Goal: Task Accomplishment & Management: Manage account settings

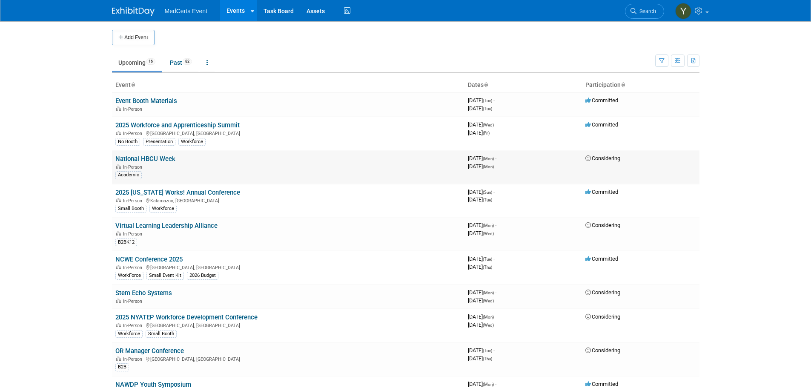
click at [160, 163] on td "National HBCU Week In-Person Academic" at bounding box center [288, 167] width 353 height 34
click at [163, 157] on link "National HBCU Week" at bounding box center [145, 159] width 60 height 8
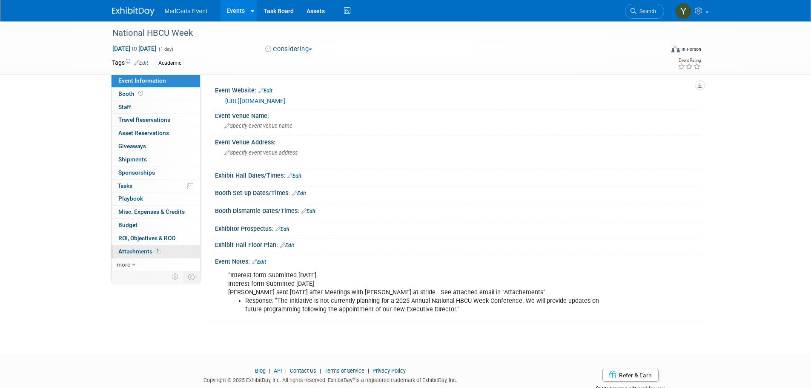
click at [151, 255] on link "1 Attachments 1" at bounding box center [156, 251] width 89 height 13
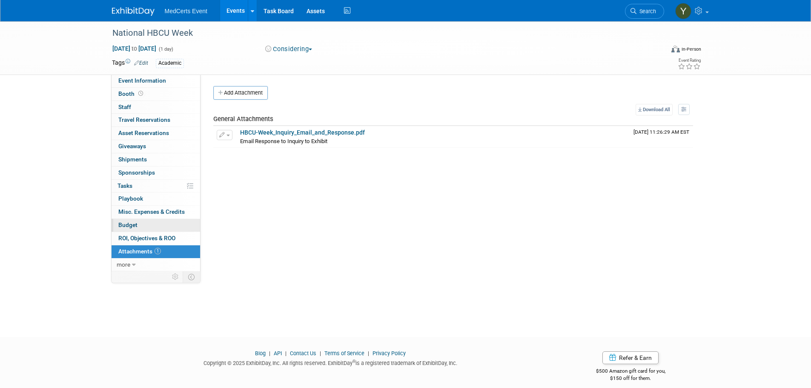
click at [162, 224] on link "Budget" at bounding box center [156, 225] width 89 height 13
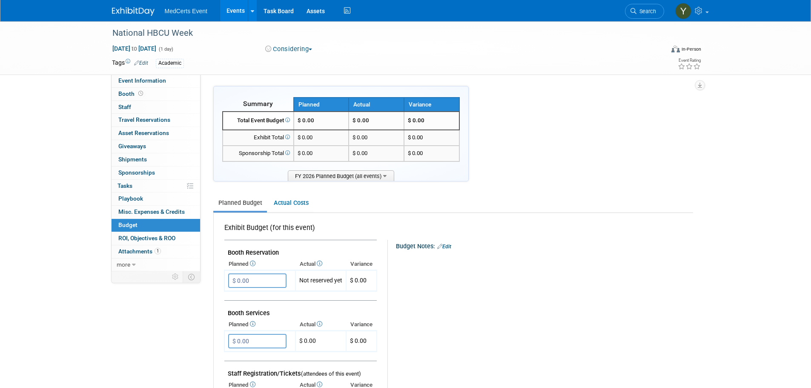
click at [233, 14] on link "Events" at bounding box center [235, 10] width 31 height 21
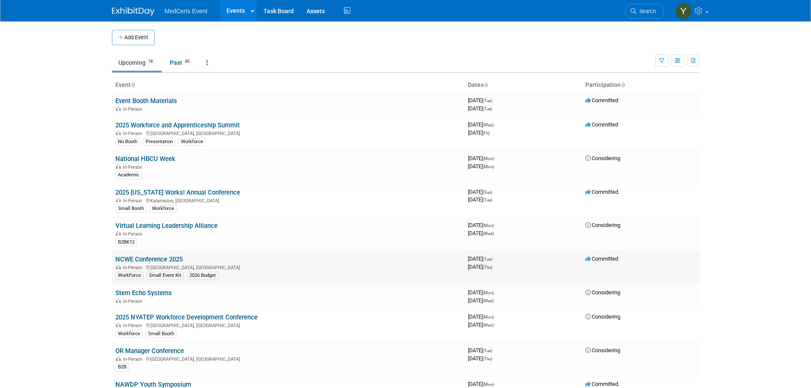
click at [170, 261] on link "NCWE Conference 2025" at bounding box center [148, 260] width 67 height 8
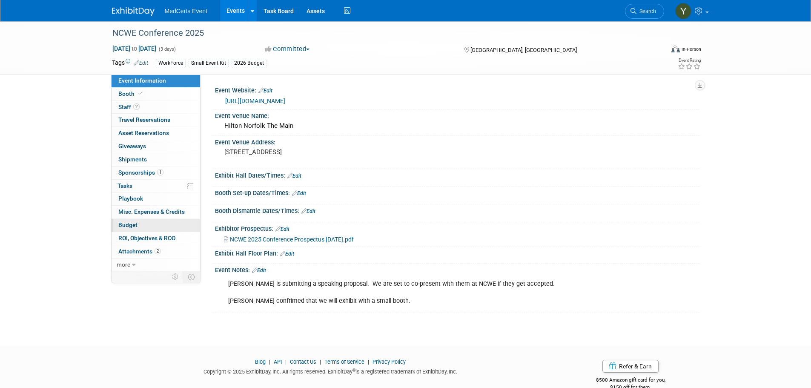
click at [144, 227] on link "Budget" at bounding box center [156, 225] width 89 height 13
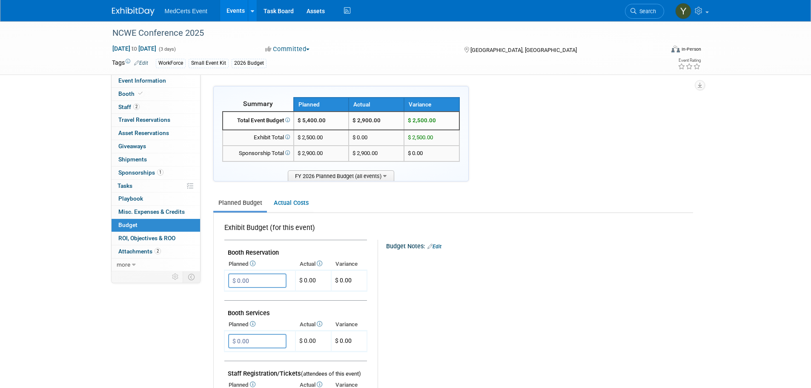
click at [234, 17] on link "Events" at bounding box center [235, 10] width 31 height 21
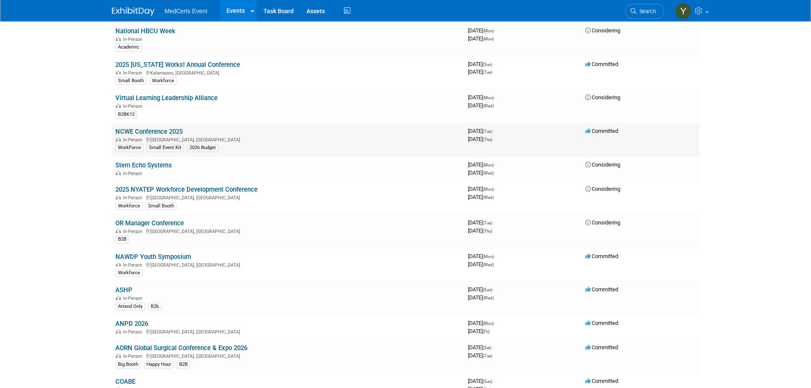
scroll to position [213, 0]
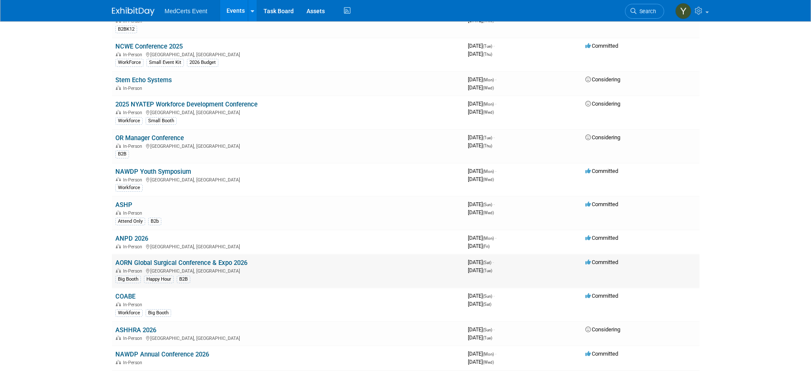
click at [164, 264] on link "AORN Global Surgical Conference & Expo 2026" at bounding box center [181, 263] width 132 height 8
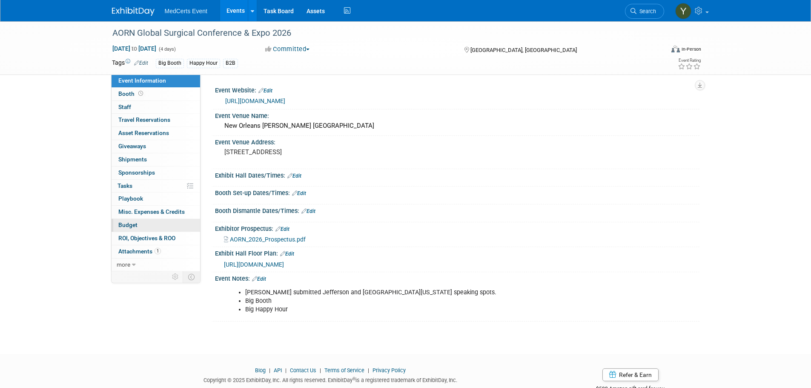
click at [129, 224] on span "Budget" at bounding box center [127, 224] width 19 height 7
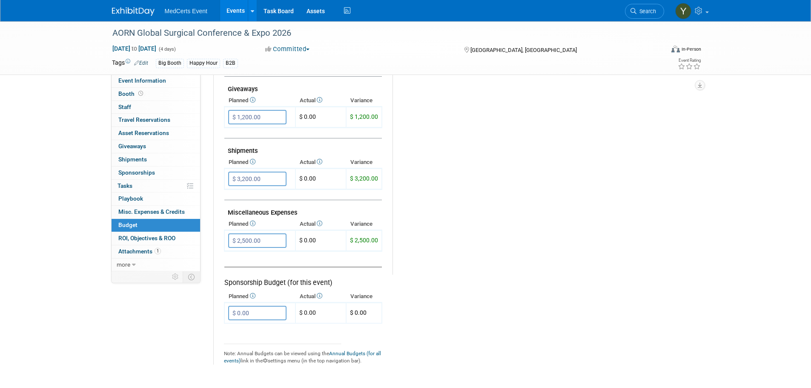
scroll to position [426, 0]
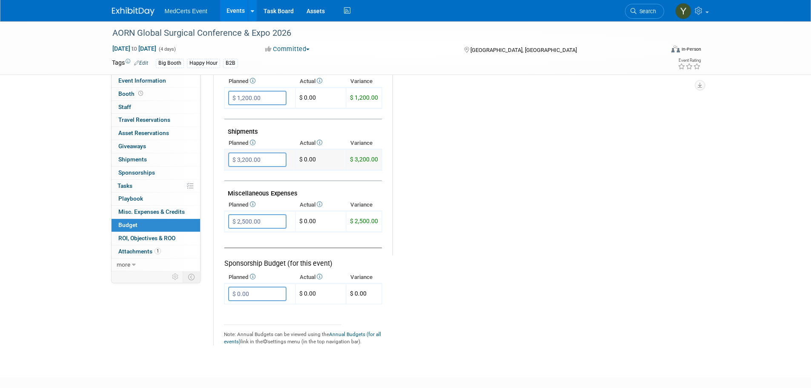
click at [275, 159] on input "$ 3,200.00" at bounding box center [257, 159] width 58 height 14
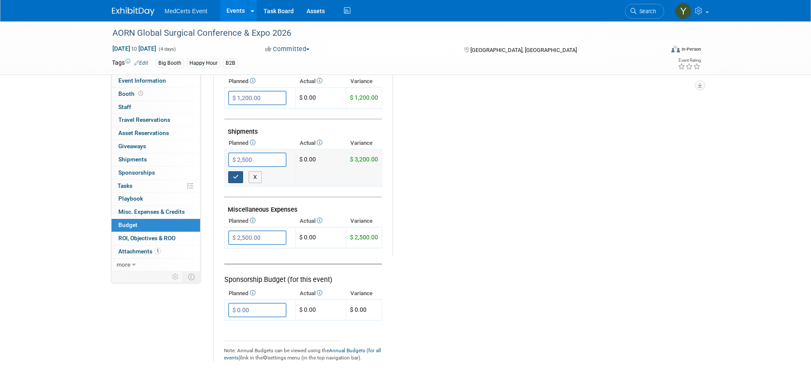
type input "$ 2,500.00"
click at [240, 179] on button "button" at bounding box center [235, 177] width 15 height 12
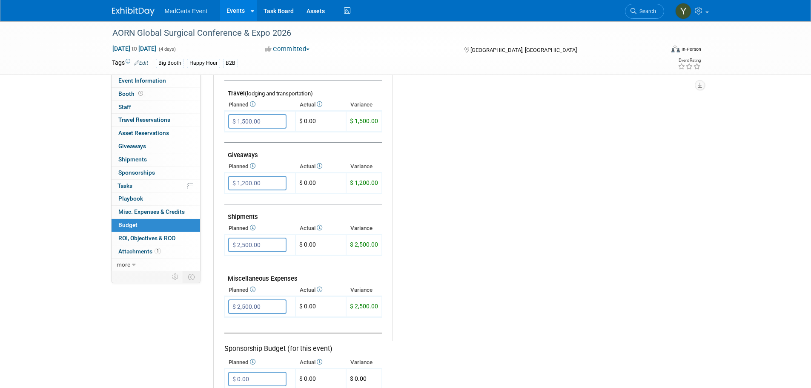
scroll to position [298, 0]
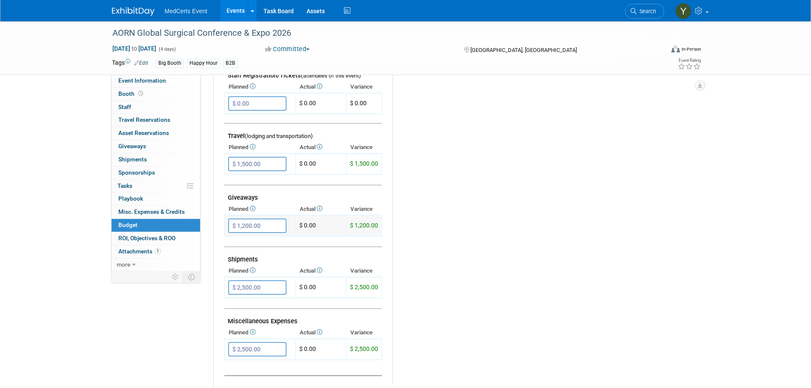
click at [273, 226] on input "$ 1,200.00" at bounding box center [257, 226] width 58 height 14
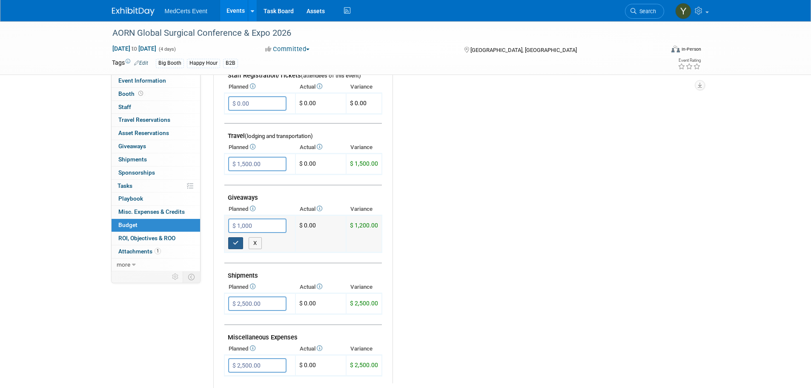
type input "$ 1,000.00"
click at [232, 243] on button "button" at bounding box center [235, 243] width 15 height 12
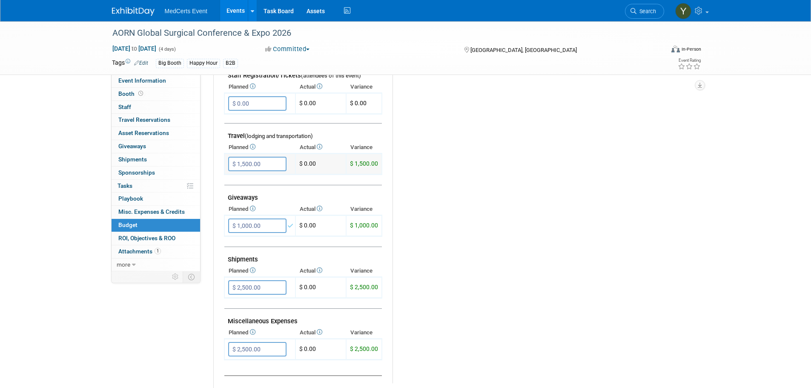
click at [256, 166] on input "$ 1,500.00" at bounding box center [257, 164] width 58 height 14
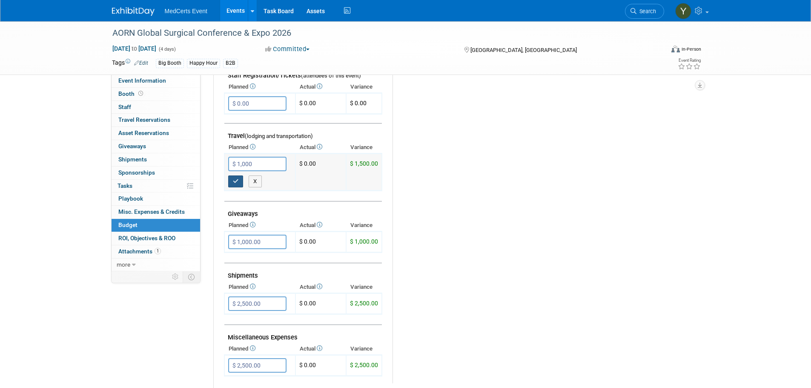
type input "$ 1,000.00"
click at [231, 182] on button "button" at bounding box center [235, 181] width 15 height 12
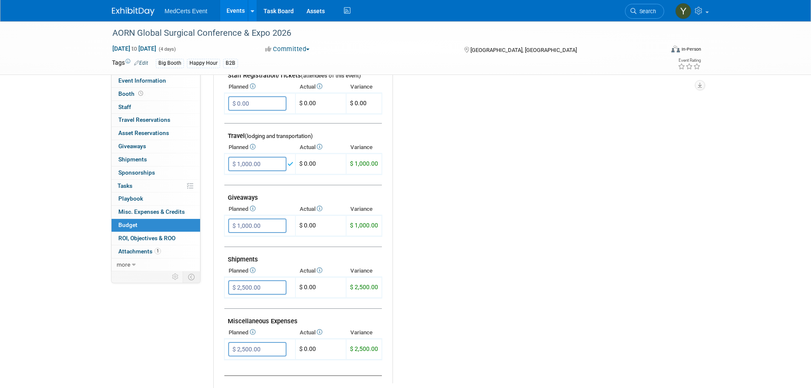
click at [419, 239] on div "Budget Notes: Edit X" at bounding box center [539, 163] width 293 height 442
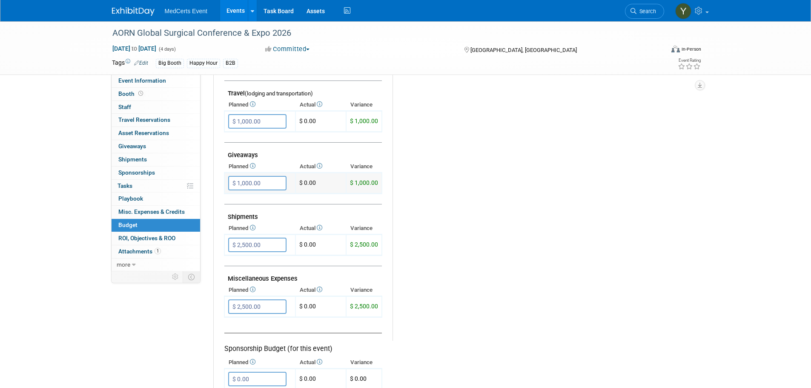
click at [272, 182] on input "$ 1,000.00" at bounding box center [257, 183] width 58 height 14
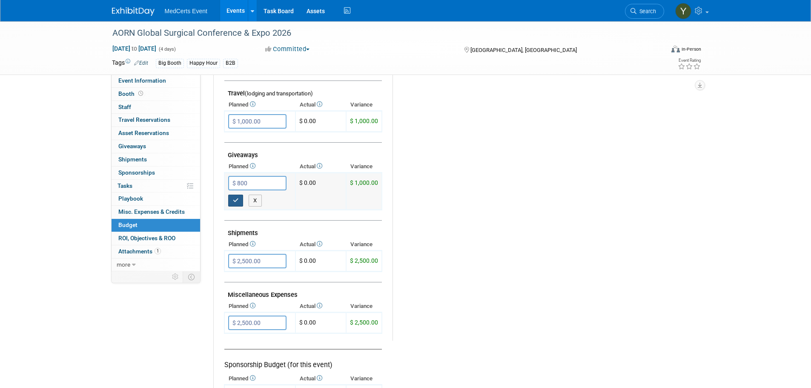
type input "$ 800.00"
click at [238, 206] on button "button" at bounding box center [235, 201] width 15 height 12
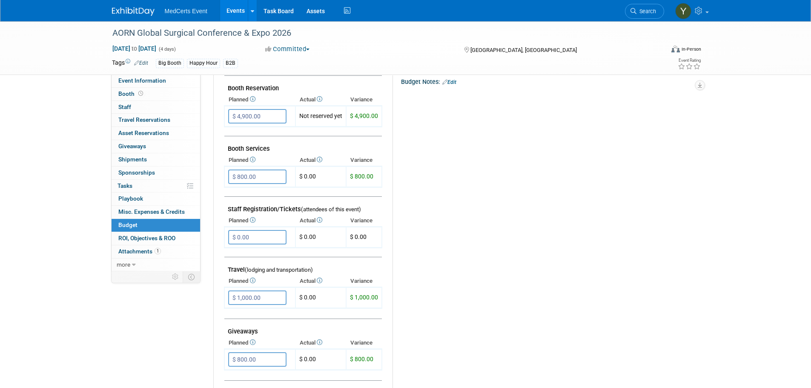
scroll to position [0, 0]
